Goal: Transaction & Acquisition: Purchase product/service

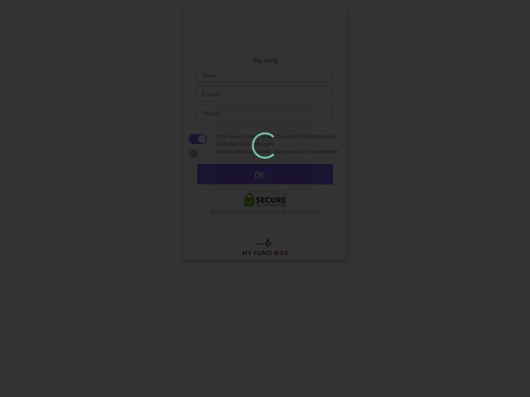
type input "5"
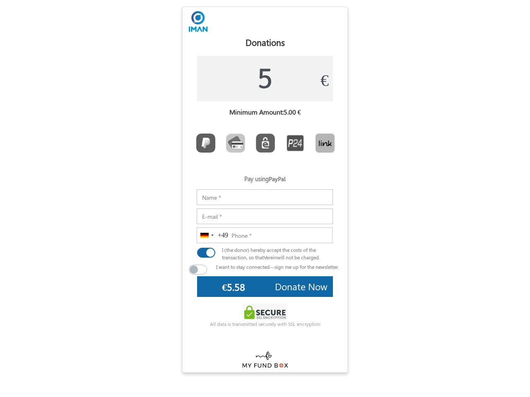
click at [198, 22] on img at bounding box center [198, 21] width 19 height 21
click at [266, 145] on img "Toolbar with button groups" at bounding box center [265, 143] width 19 height 19
click at [261, 139] on input "Toolbar with button groups" at bounding box center [258, 136] width 5 height 5
type input "€5.48"
radio input "true"
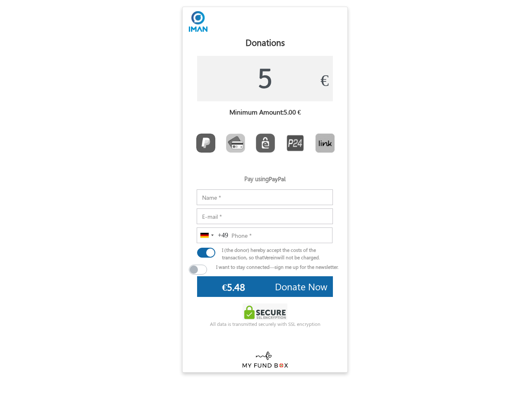
click at [212, 236] on div "Selected country" at bounding box center [212, 236] width 2 height 2
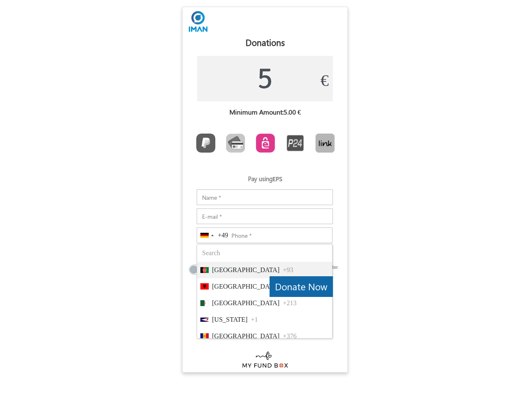
click at [301, 287] on span "Donate Now" at bounding box center [301, 286] width 53 height 13
